Goal: Transaction & Acquisition: Purchase product/service

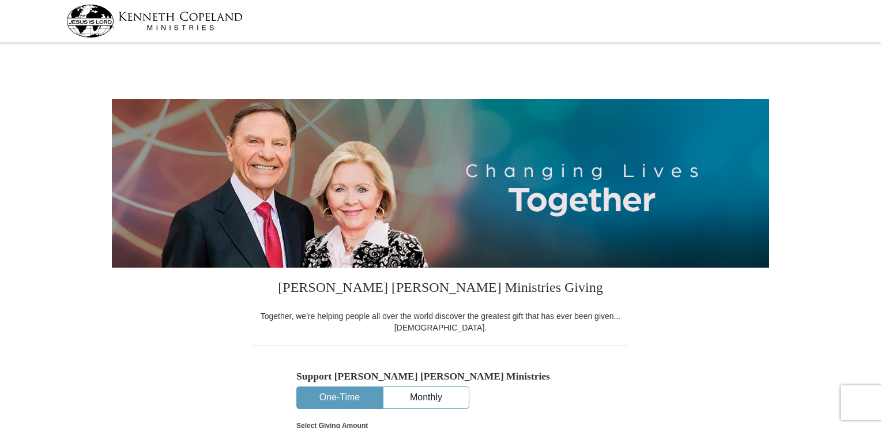
select select "AZ"
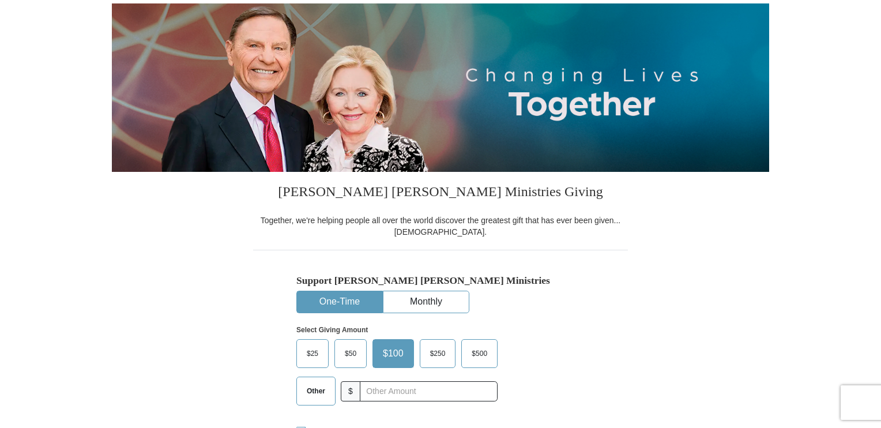
scroll to position [230, 0]
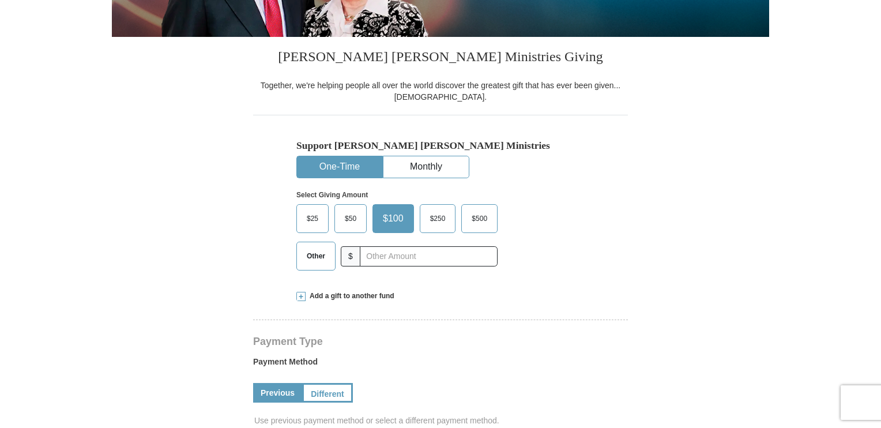
click at [315, 255] on span "Other" at bounding box center [316, 255] width 30 height 17
click at [0, 0] on input "Other" at bounding box center [0, 0] width 0 height 0
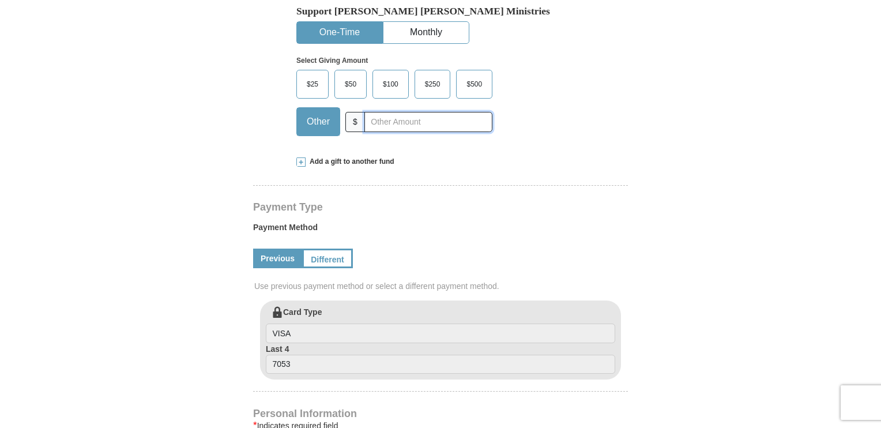
scroll to position [346, 0]
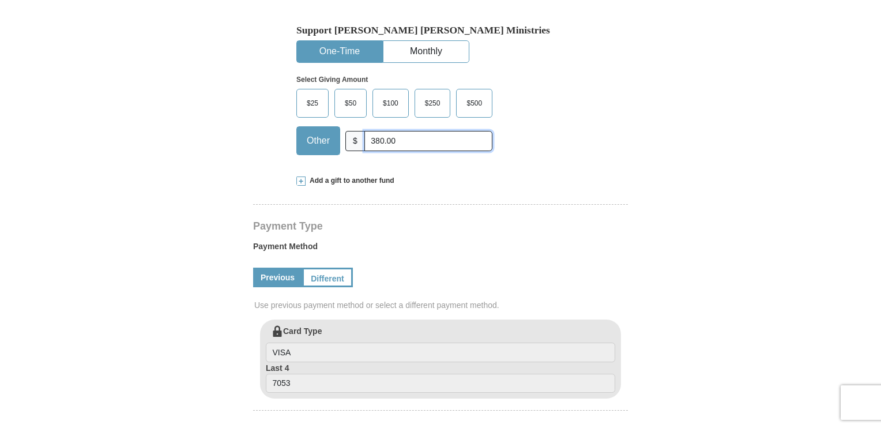
type input "380.00"
click at [332, 54] on button "One-Time" at bounding box center [339, 51] width 85 height 21
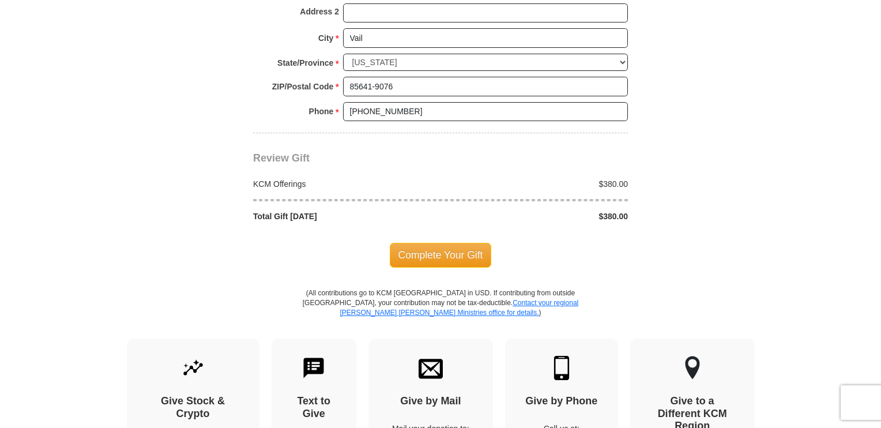
scroll to position [980, 0]
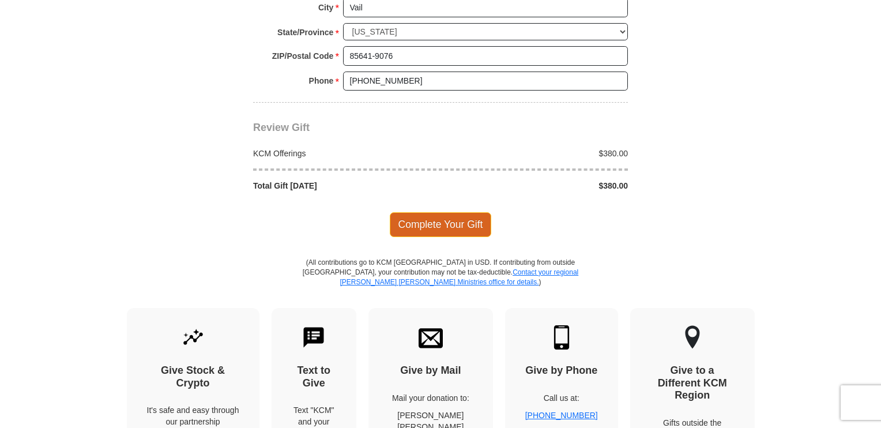
click at [456, 218] on span "Complete Your Gift" at bounding box center [441, 224] width 102 height 24
